Goal: Information Seeking & Learning: Learn about a topic

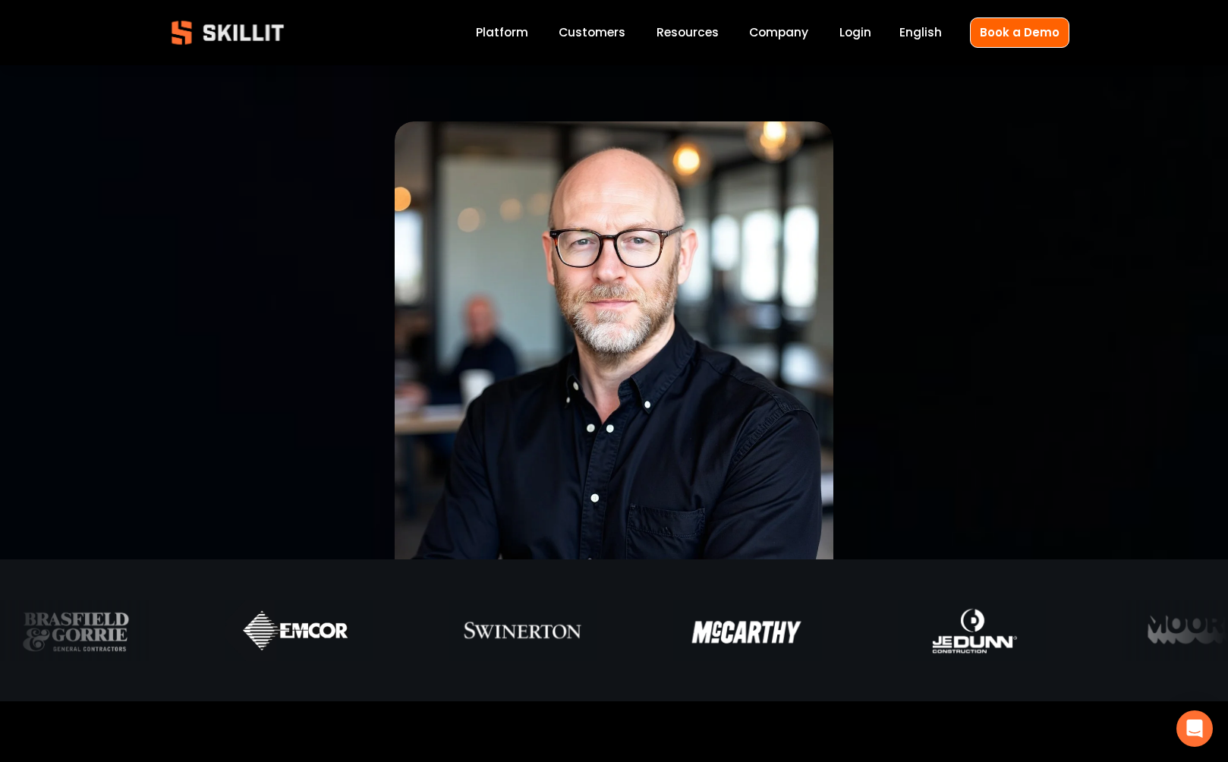
click at [230, 31] on img at bounding box center [228, 33] width 138 height 46
